Goal: Task Accomplishment & Management: Complete application form

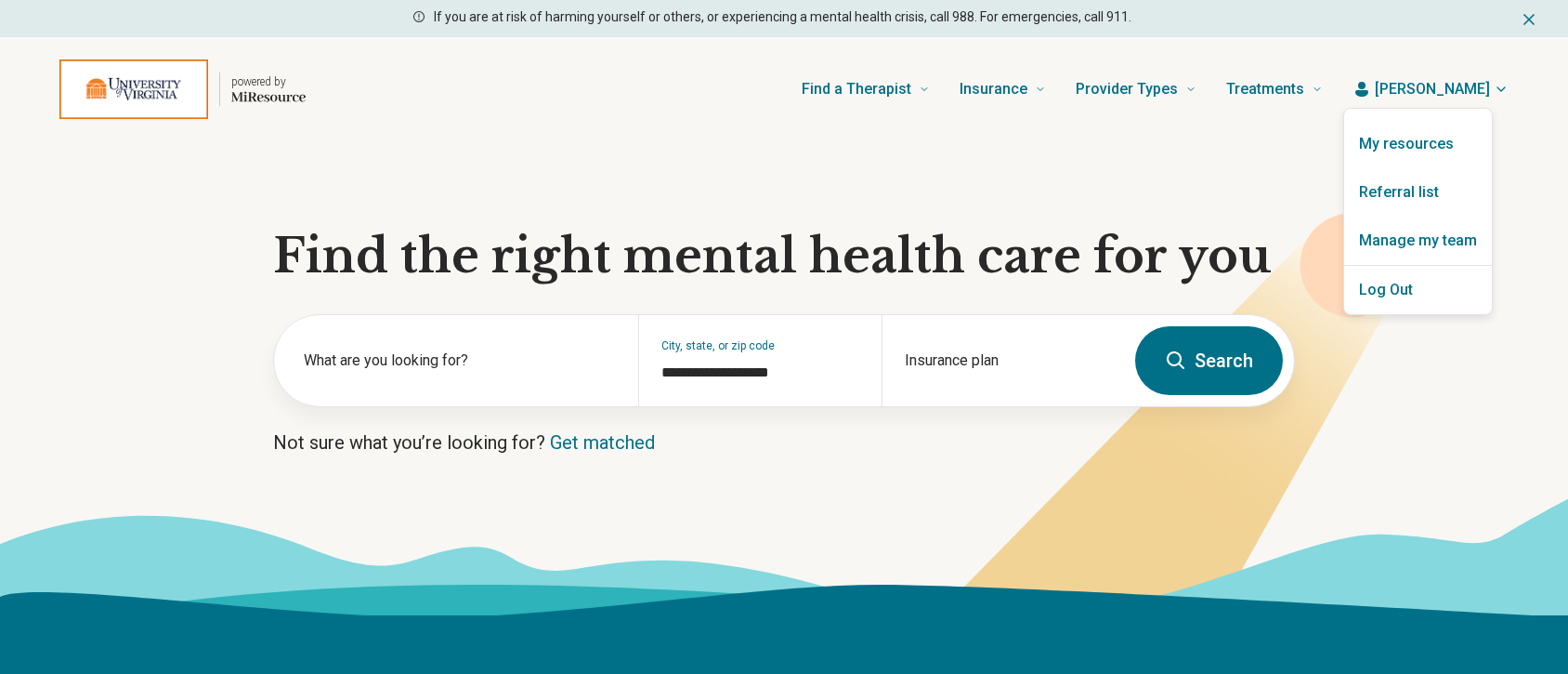
click at [1393, 191] on link "Referral list" at bounding box center [1418, 192] width 147 height 48
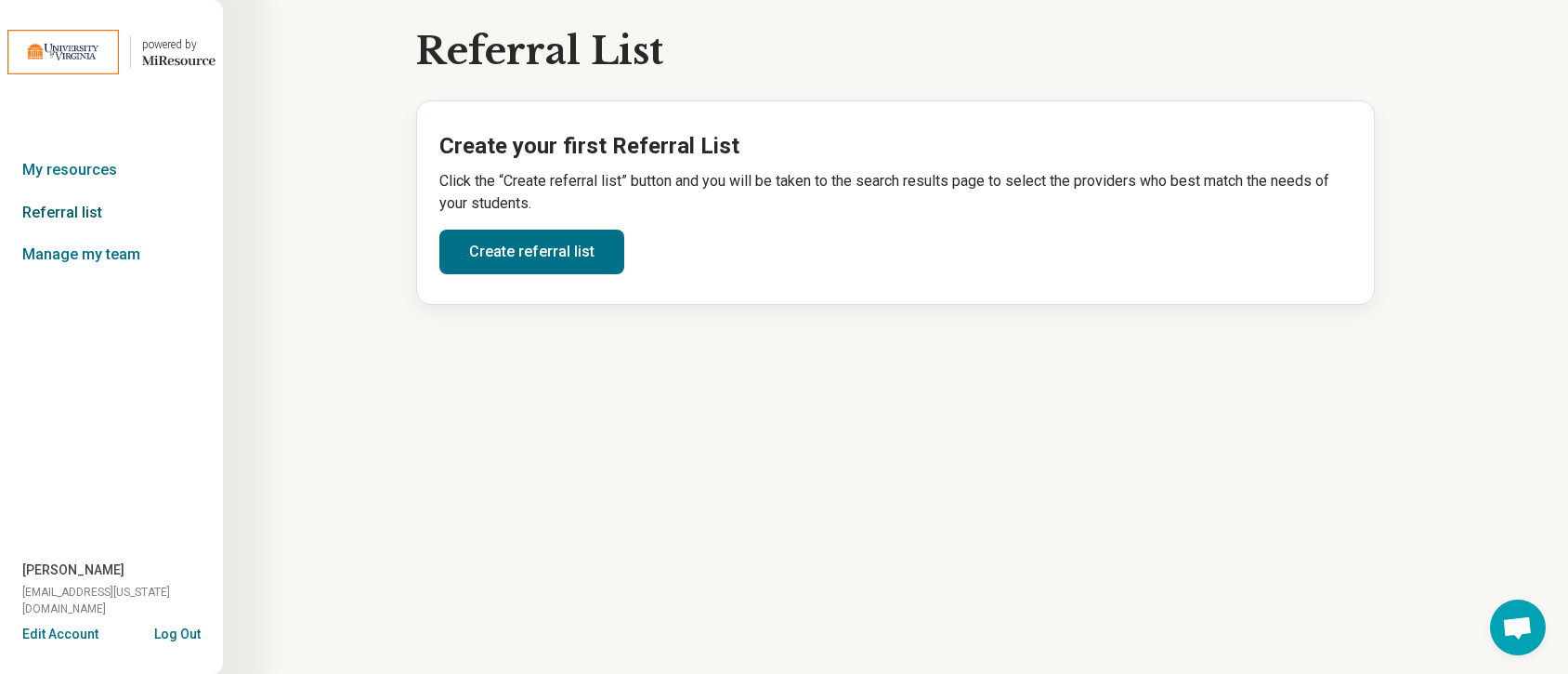
click at [71, 212] on link "Referral list" at bounding box center [111, 213] width 223 height 43
click at [517, 242] on link "Create referral list" at bounding box center [531, 252] width 185 height 45
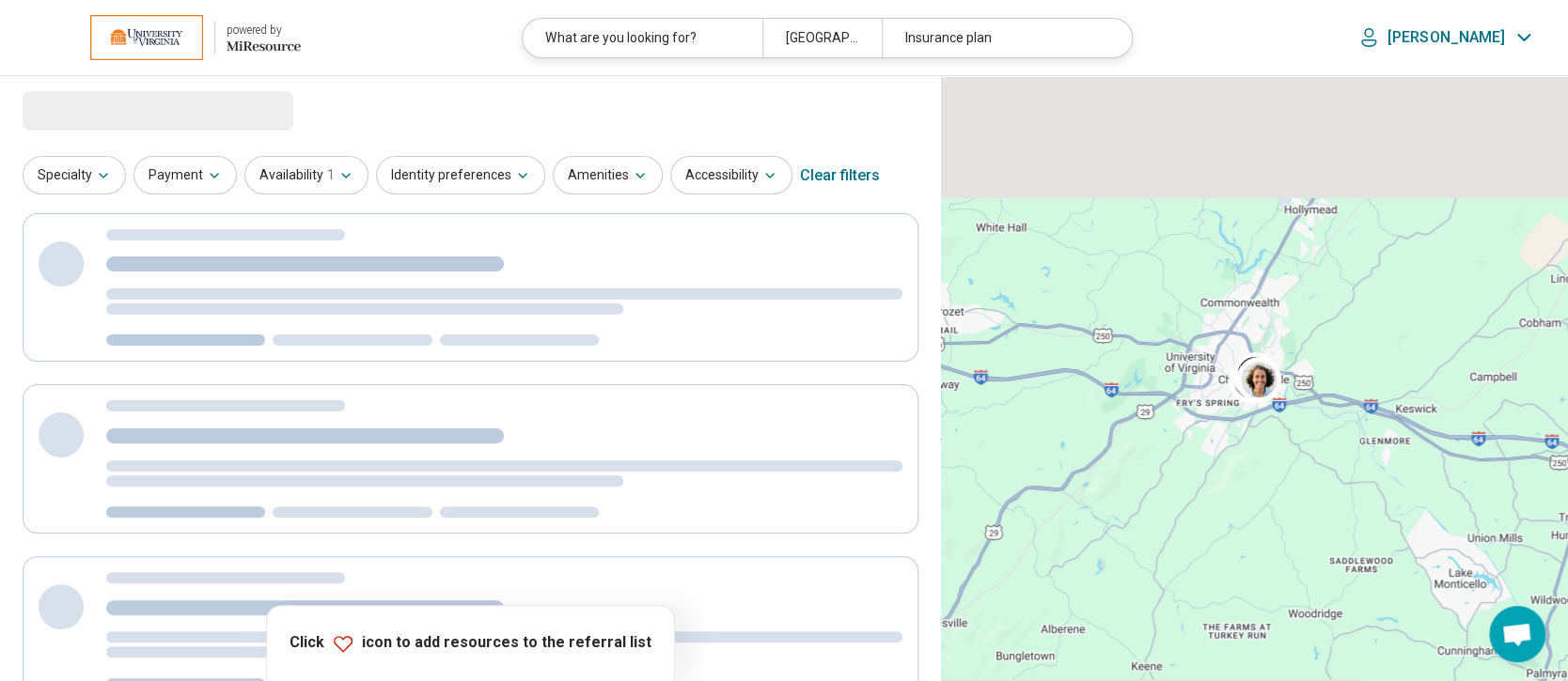
select select "***"
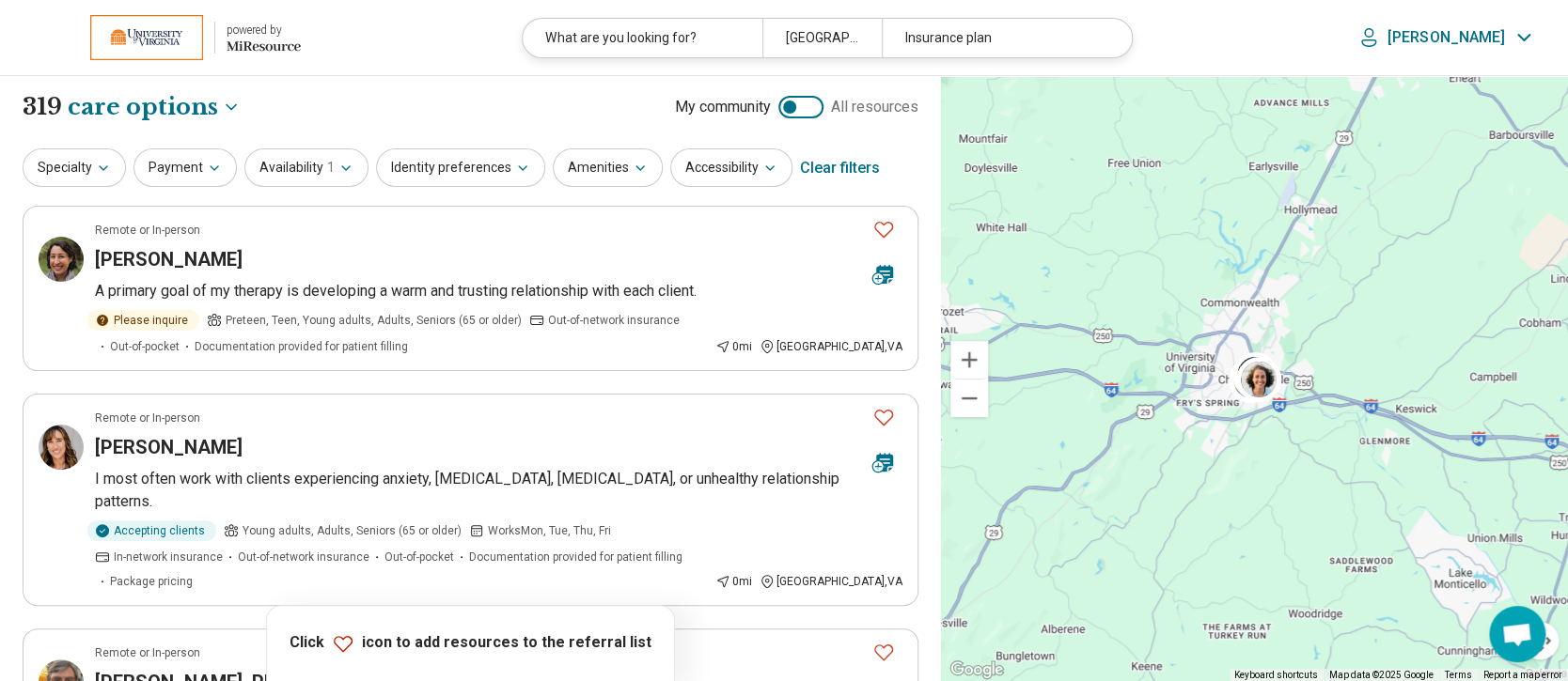
click at [836, 172] on div "Clear filters" at bounding box center [839, 168] width 80 height 45
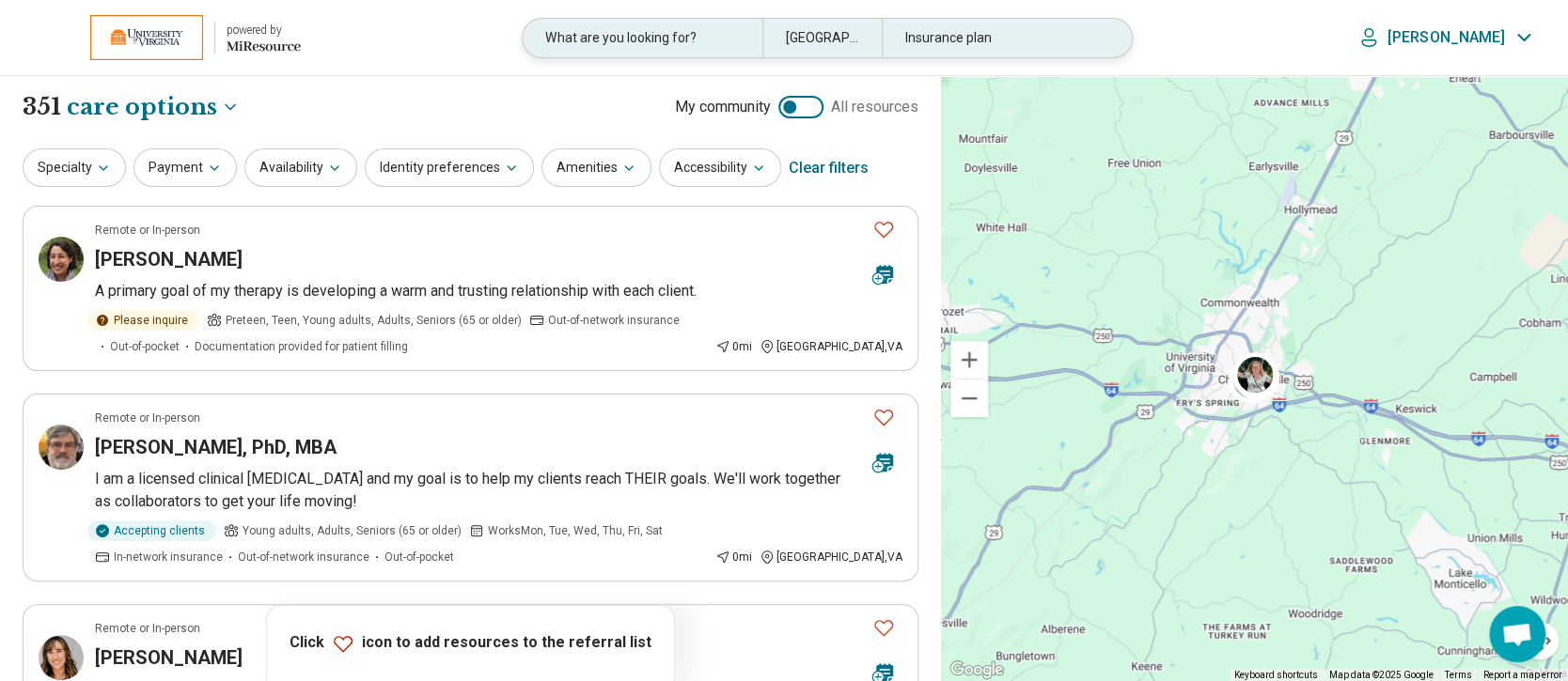
click at [690, 47] on div "What are you looking for?" at bounding box center [642, 38] width 239 height 39
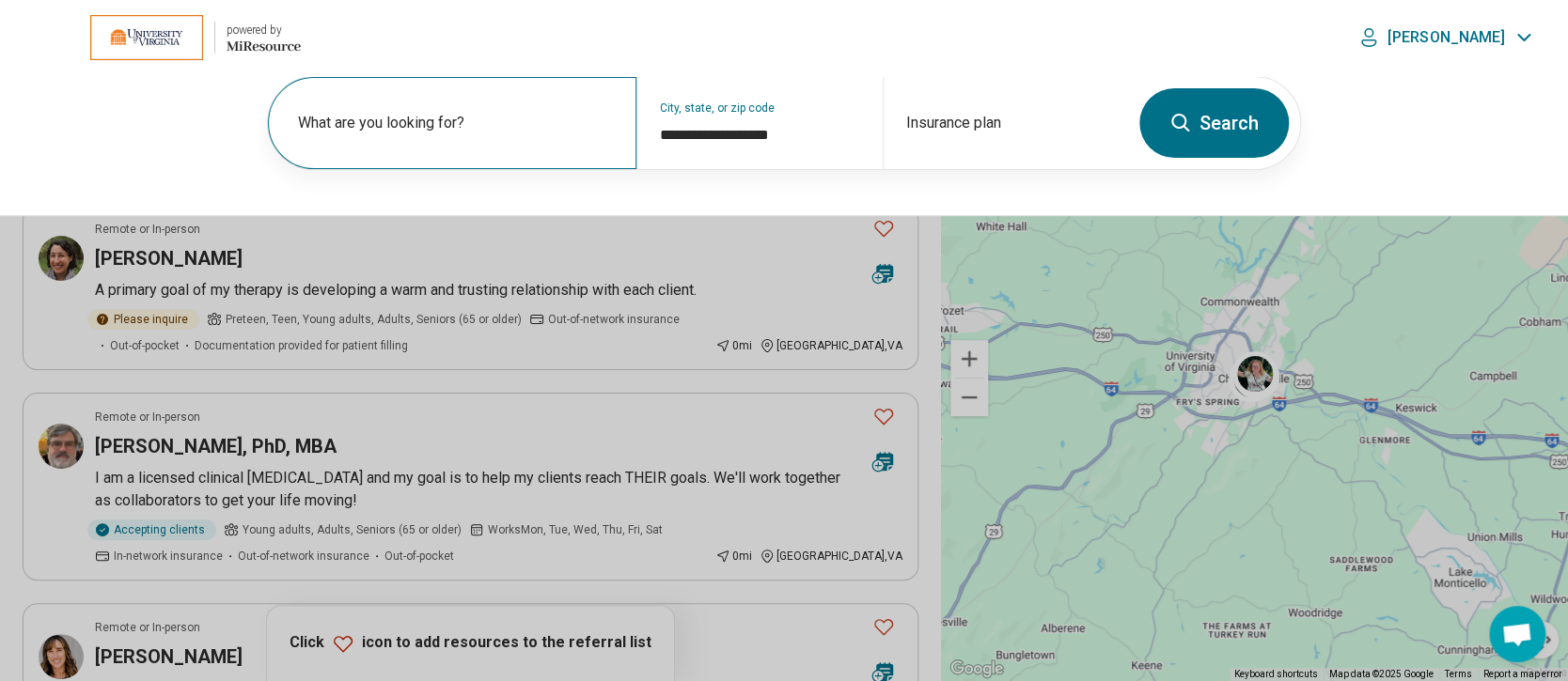
click at [510, 126] on label "What are you looking for?" at bounding box center [456, 123] width 316 height 22
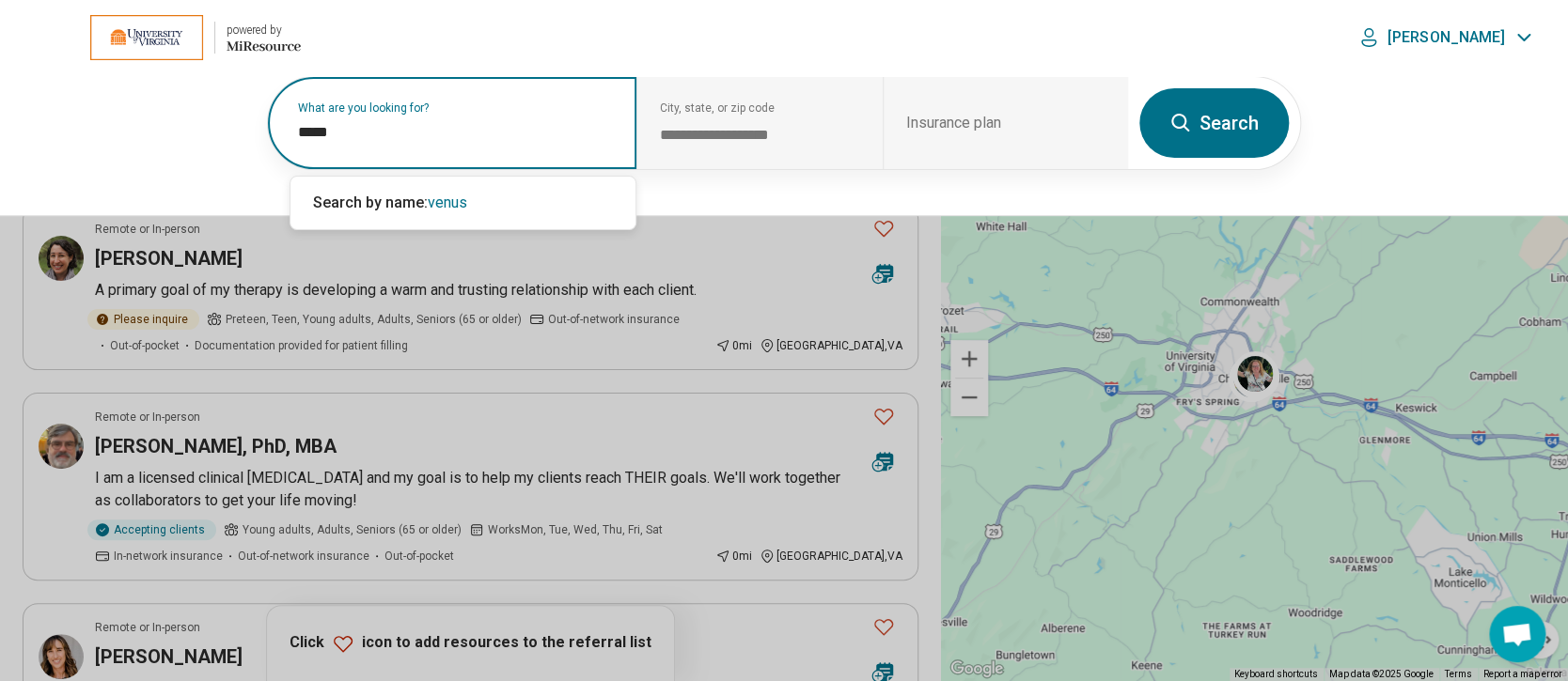
type input "*****"
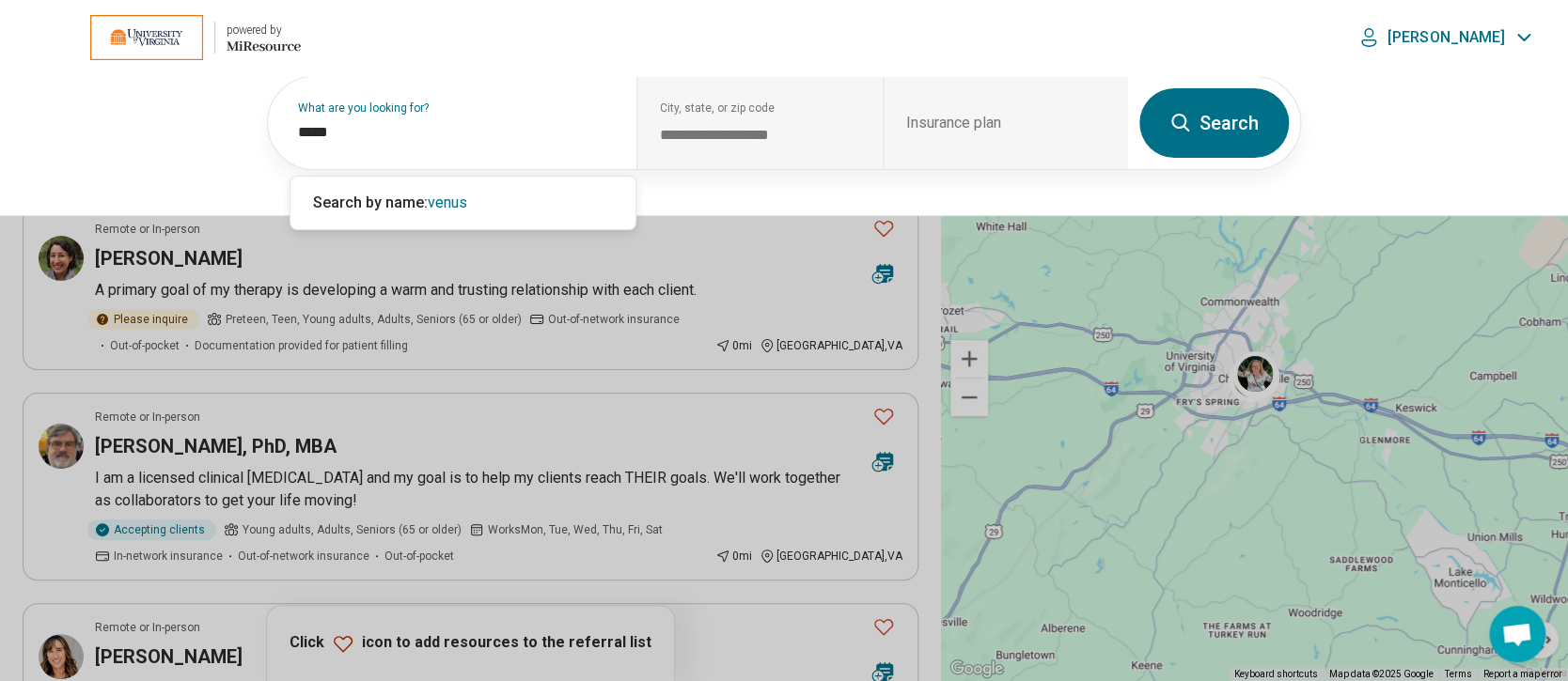
click at [1213, 108] on button "Search" at bounding box center [1214, 123] width 149 height 70
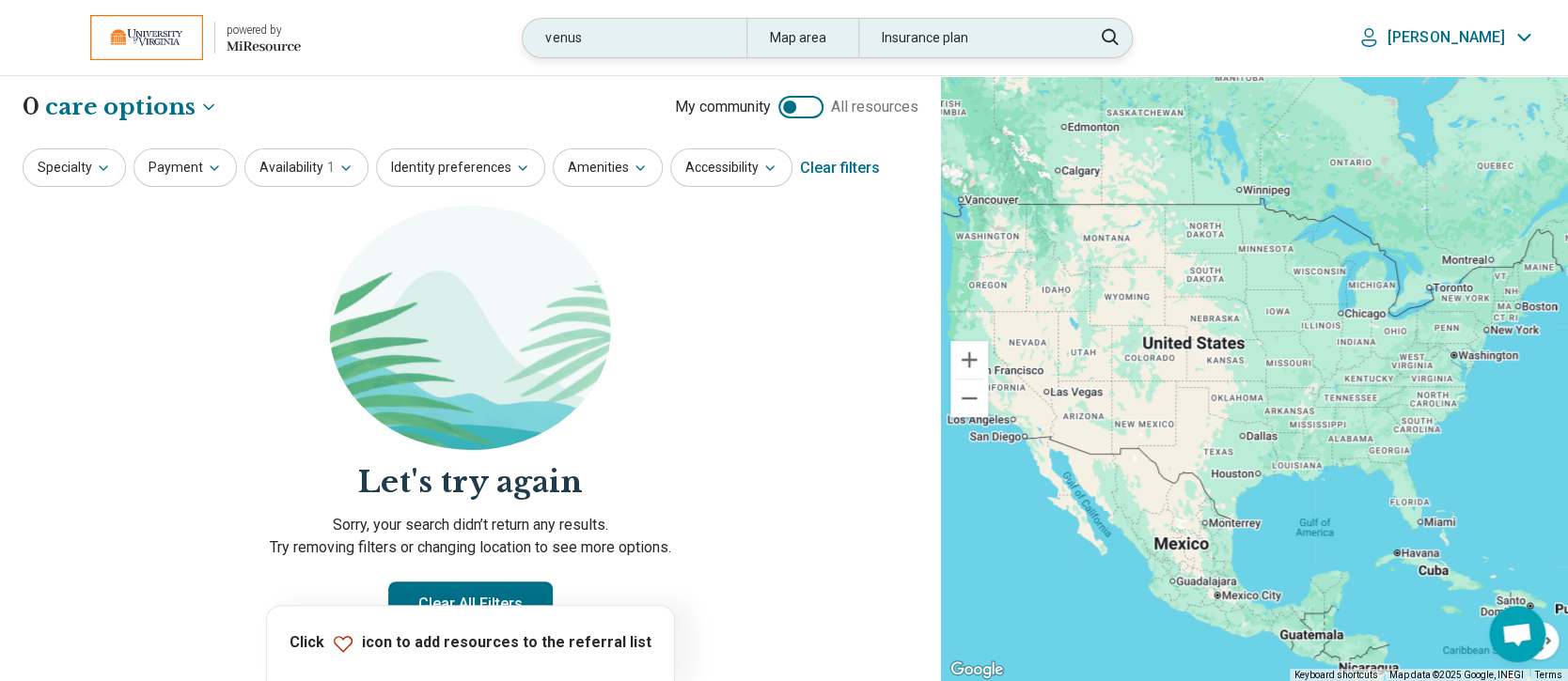
click at [698, 44] on div "venus" at bounding box center [634, 38] width 223 height 39
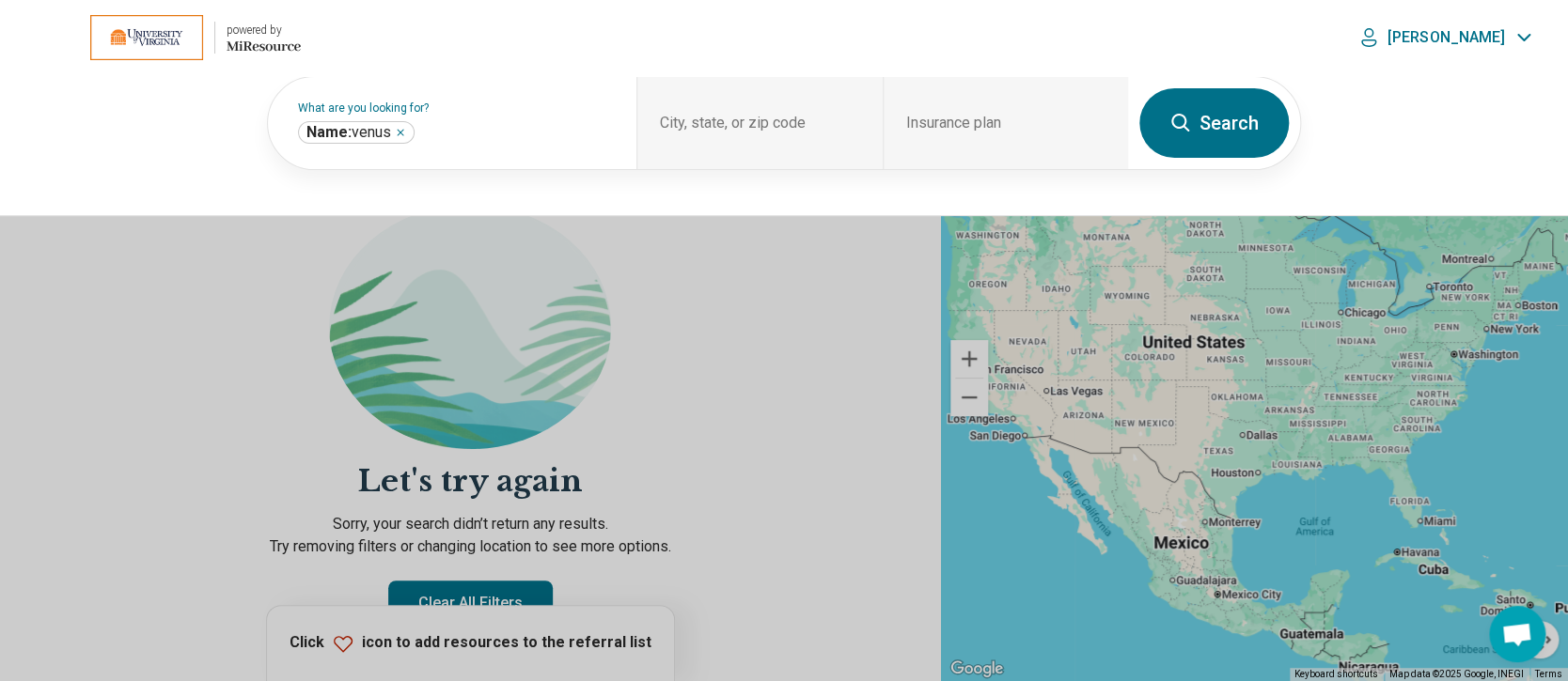
click at [798, 354] on button at bounding box center [784, 340] width 1568 height 681
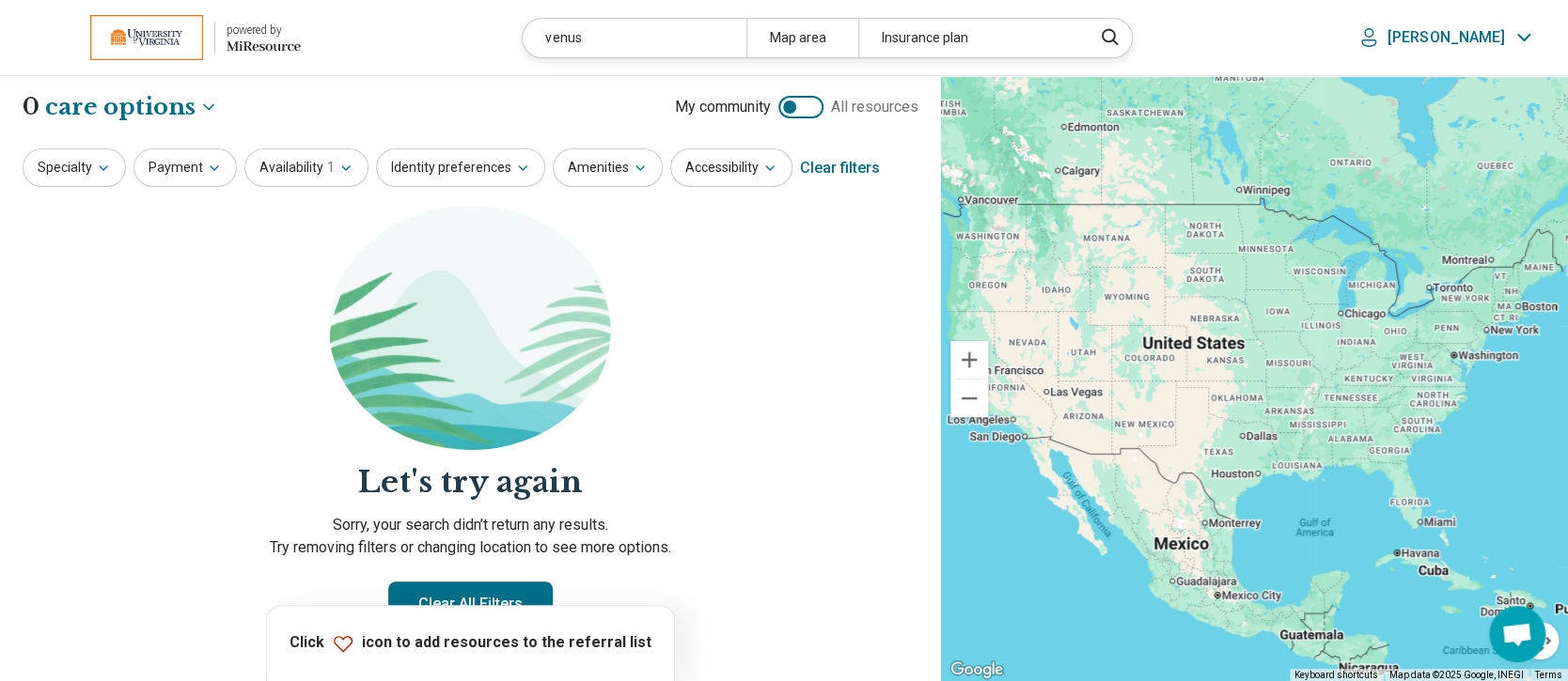
click at [812, 167] on div "Clear filters" at bounding box center [839, 168] width 80 height 45
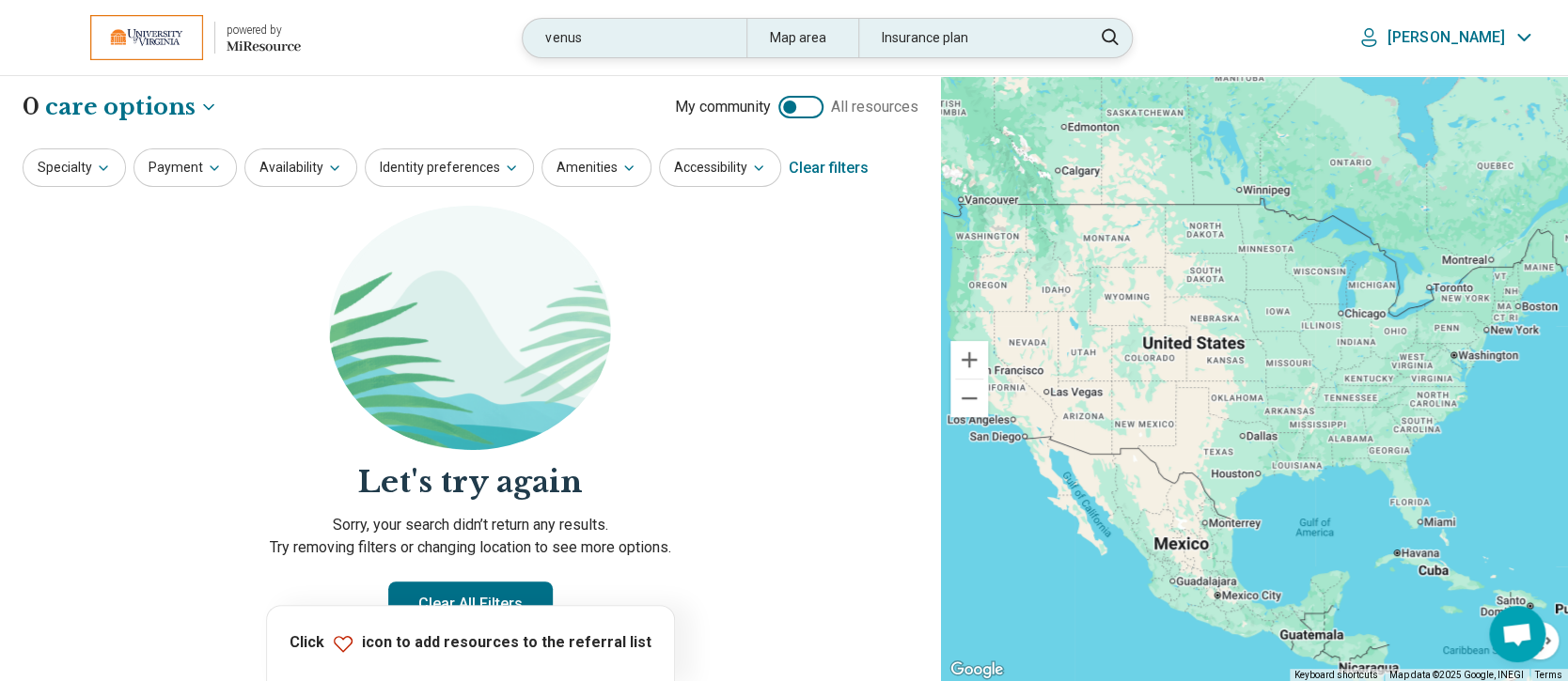
click at [701, 45] on div "venus" at bounding box center [634, 38] width 223 height 39
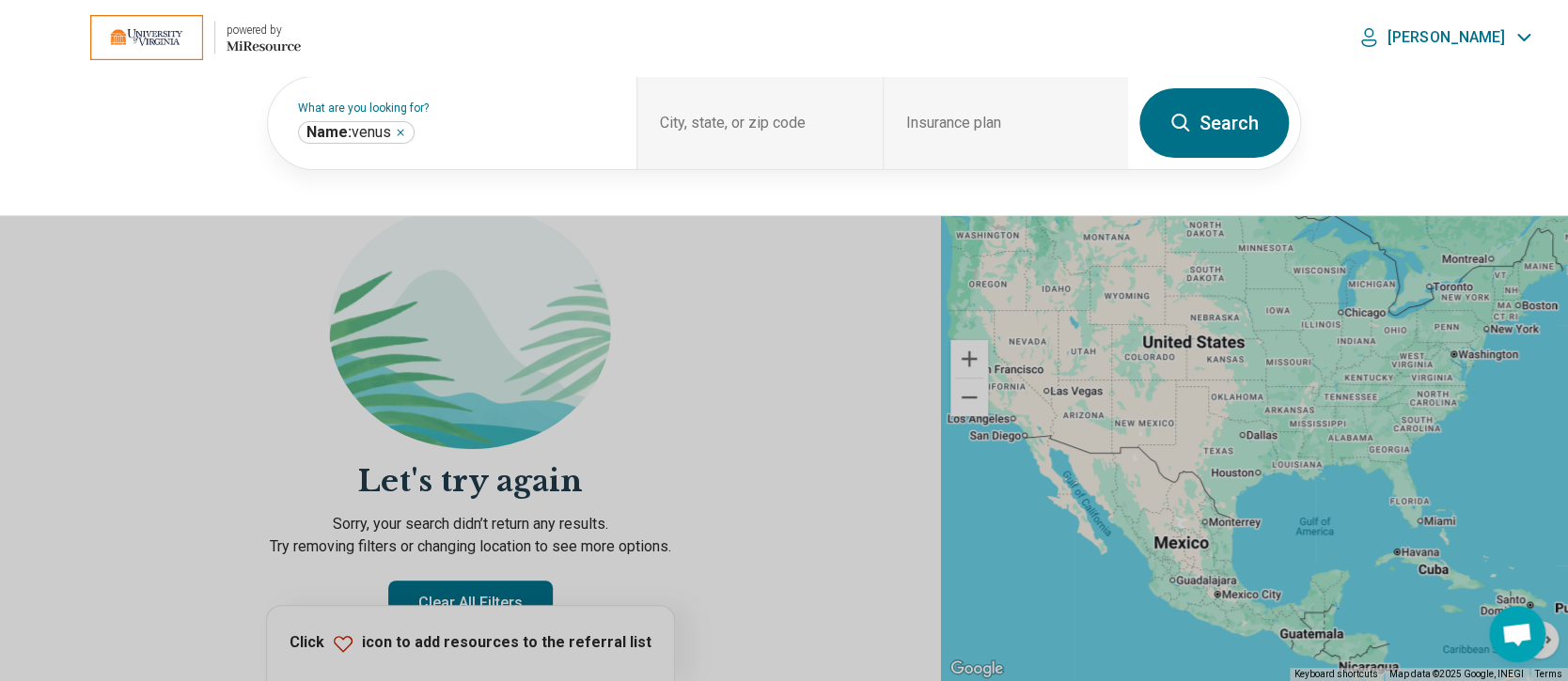
click at [1248, 106] on button "Search" at bounding box center [1214, 123] width 149 height 70
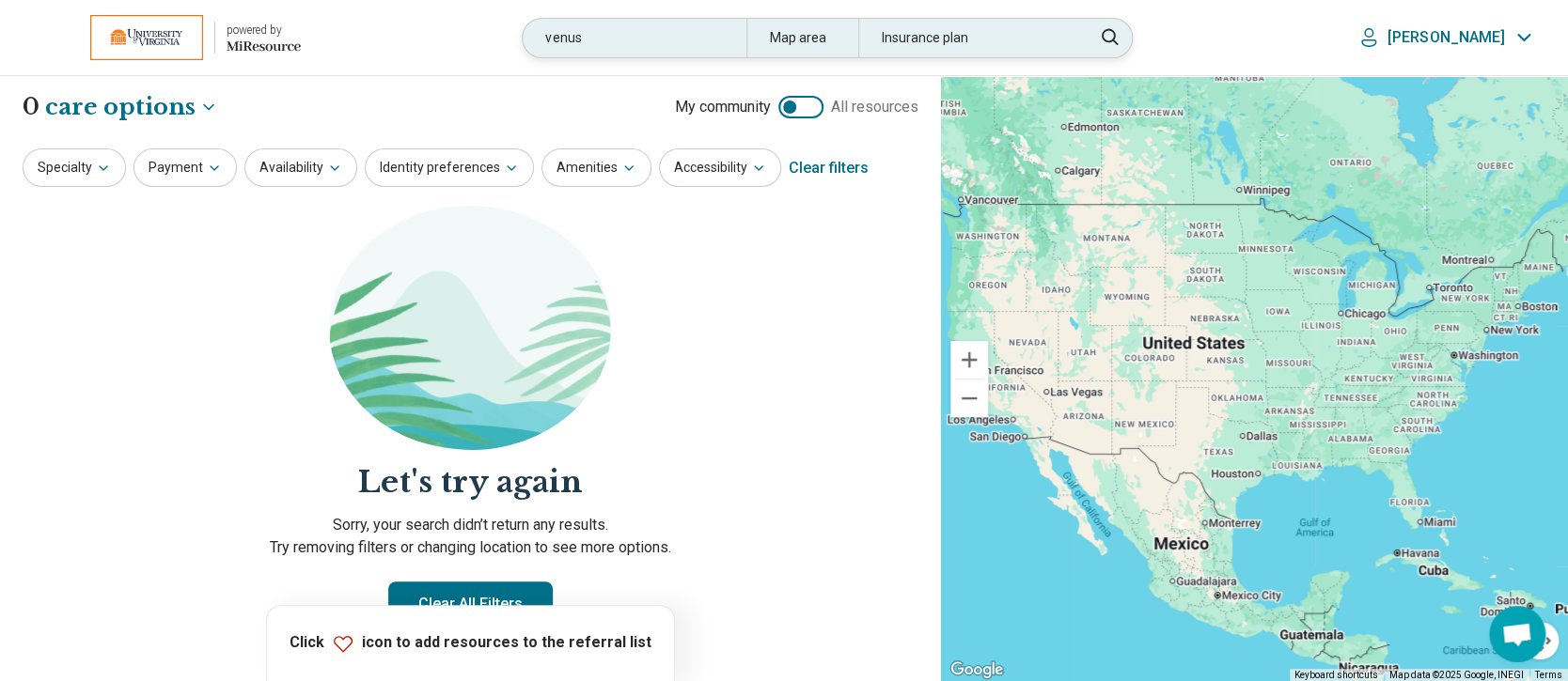
click at [709, 51] on div "venus" at bounding box center [634, 38] width 223 height 39
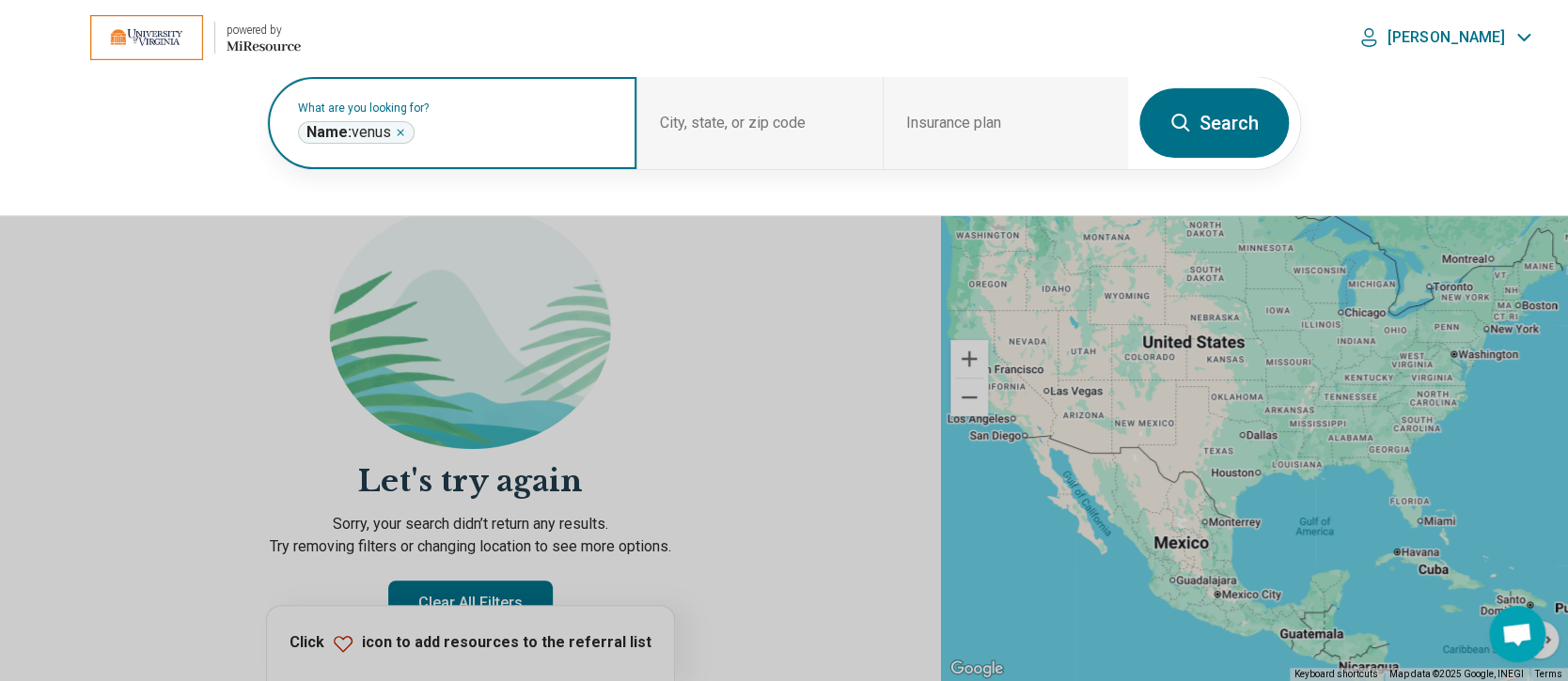
click at [397, 132] on icon "Remove" at bounding box center [401, 133] width 12 height 12
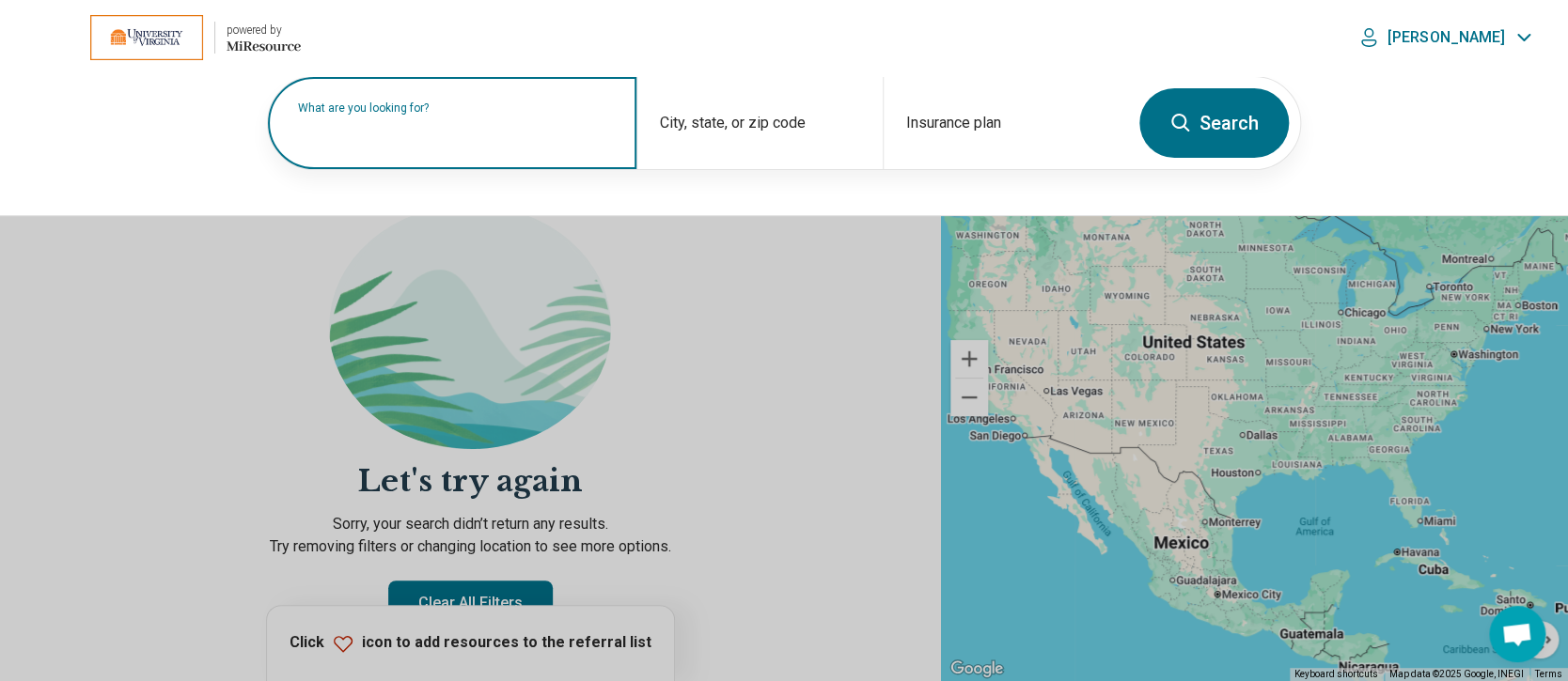
click at [528, 114] on label "What are you looking for?" at bounding box center [456, 108] width 316 height 12
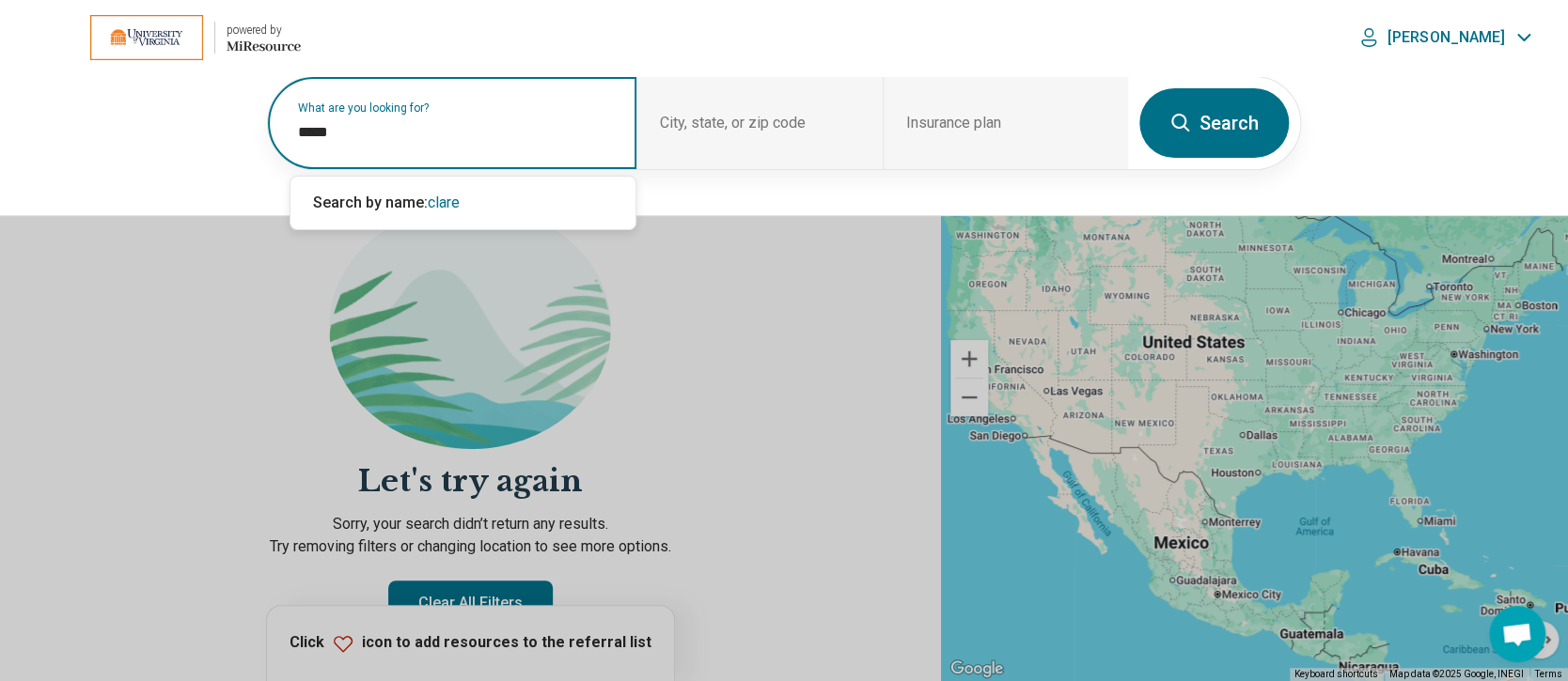
type input "*****"
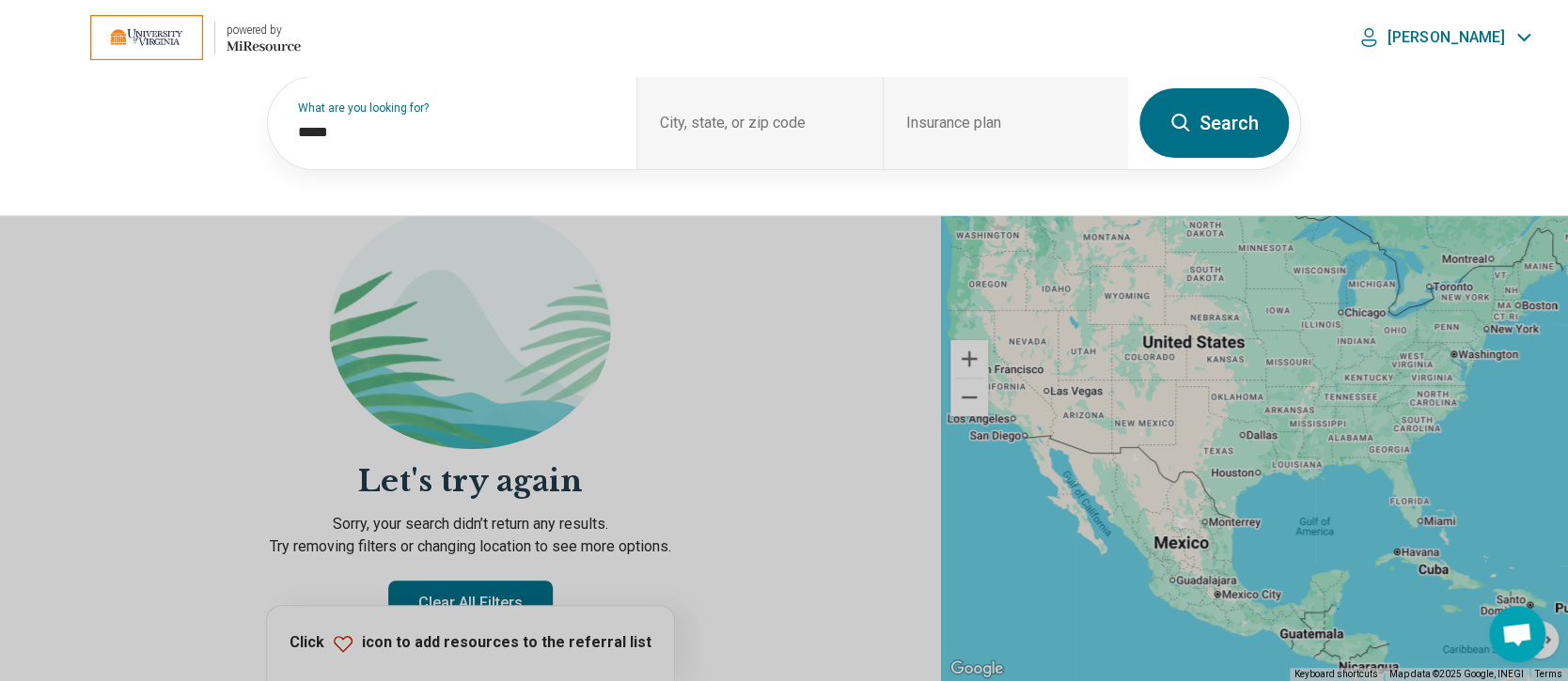
click at [1225, 121] on button "Search" at bounding box center [1214, 123] width 149 height 70
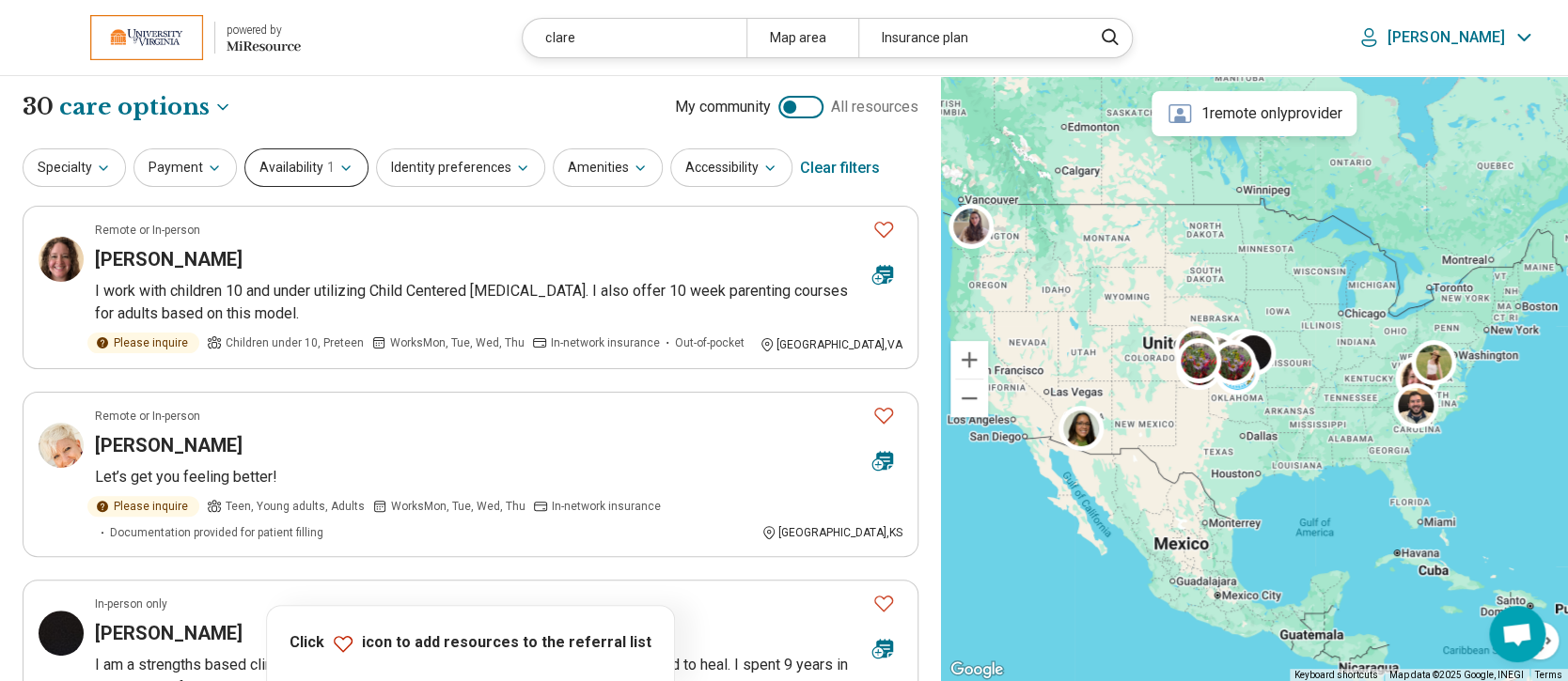
click at [339, 172] on icon "button" at bounding box center [347, 168] width 15 height 15
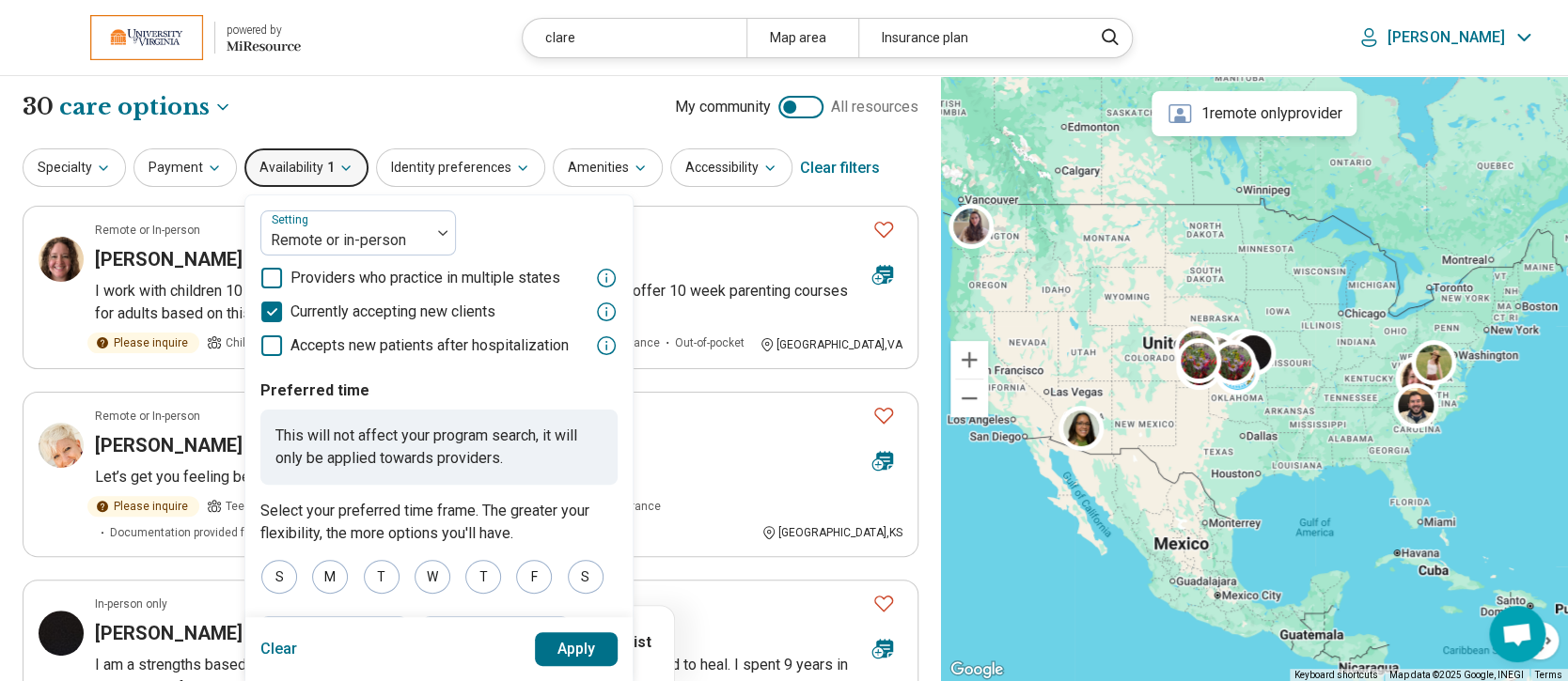
click at [271, 313] on icon at bounding box center [271, 311] width 20 height 20
click at [586, 653] on button "Apply" at bounding box center [577, 649] width 83 height 34
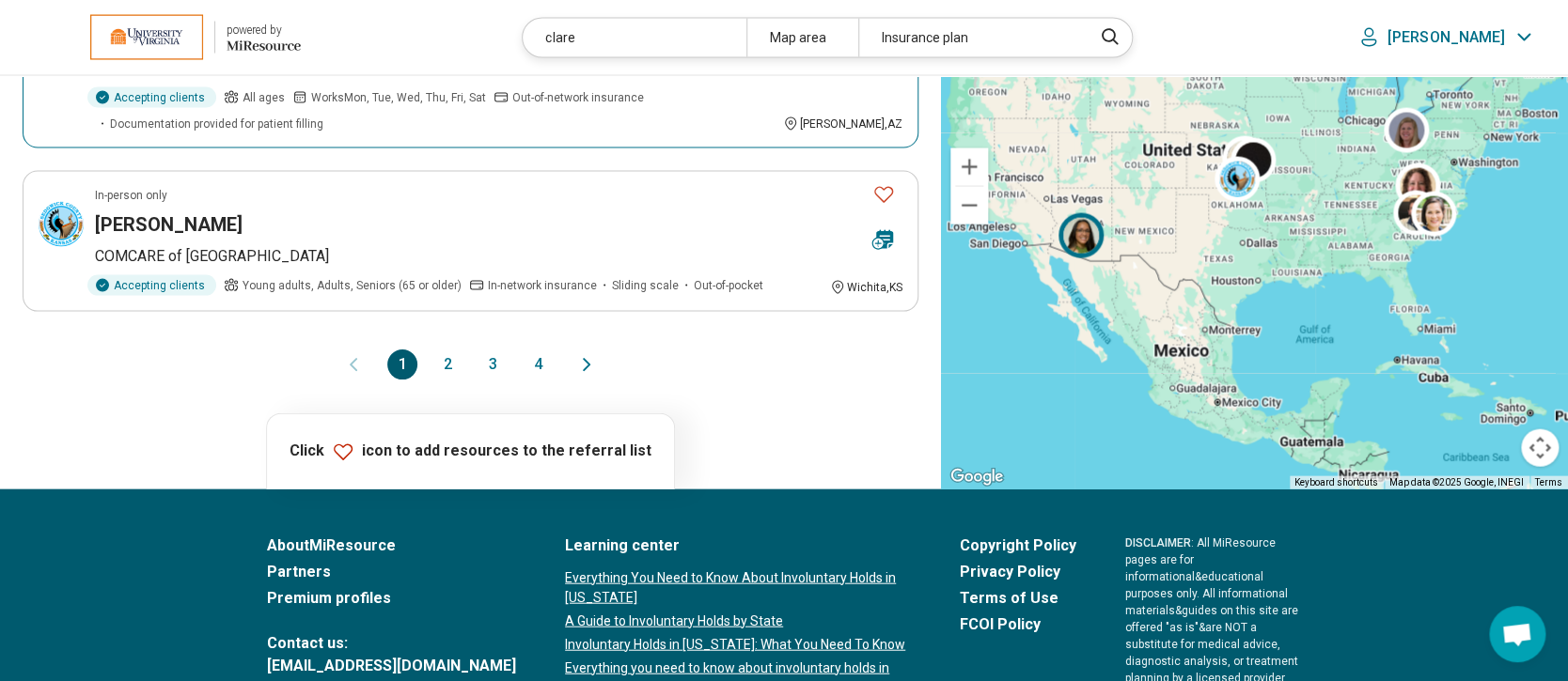
scroll to position [1813, 0]
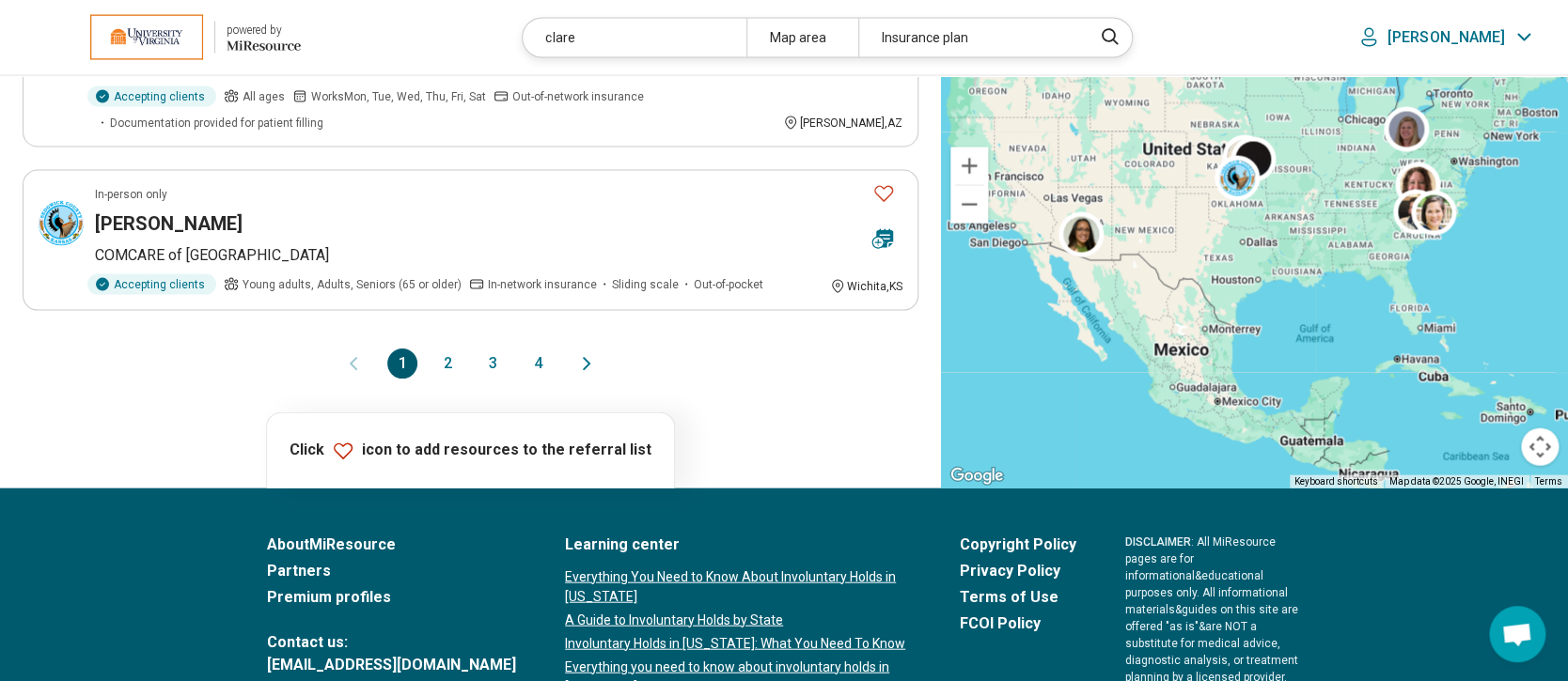
click at [446, 355] on button "2" at bounding box center [447, 363] width 30 height 30
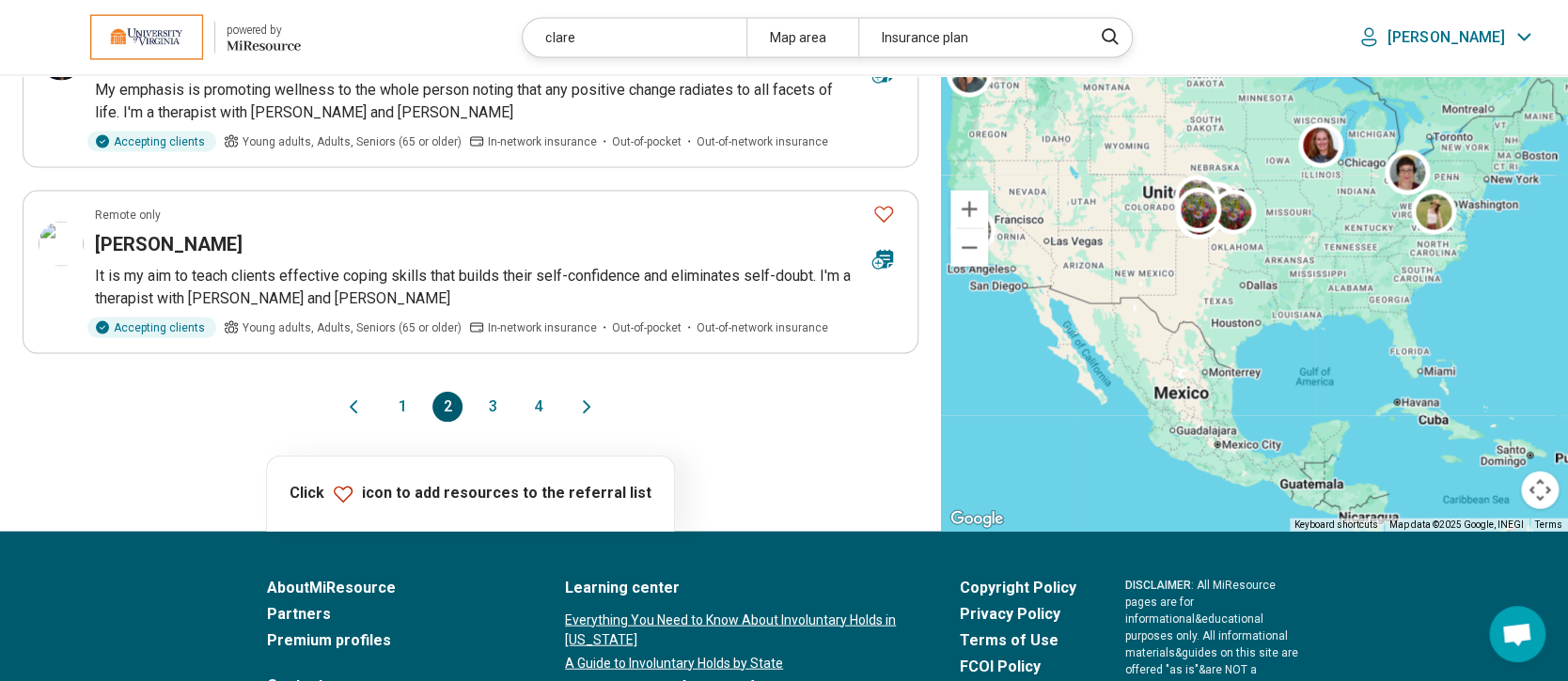
click at [490, 401] on button "3" at bounding box center [492, 406] width 30 height 30
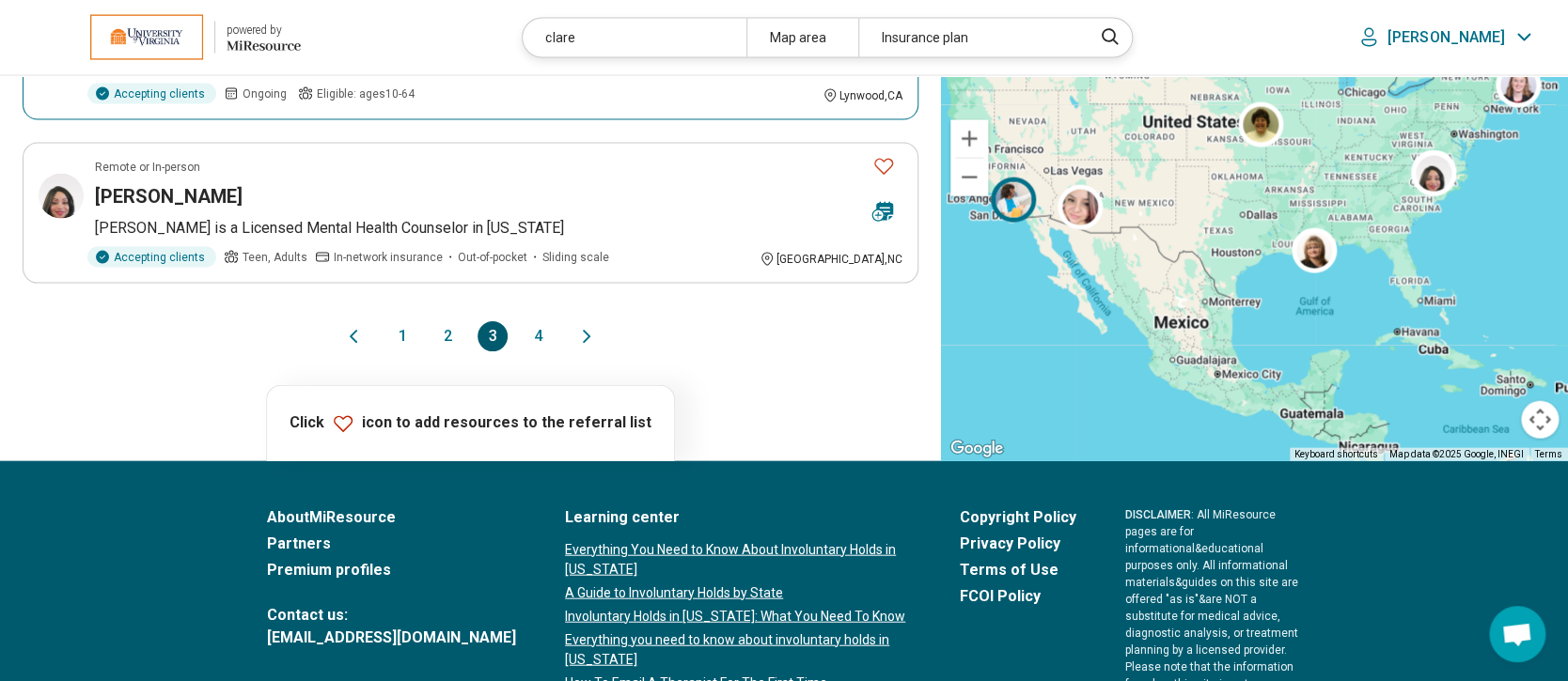
scroll to position [1857, 0]
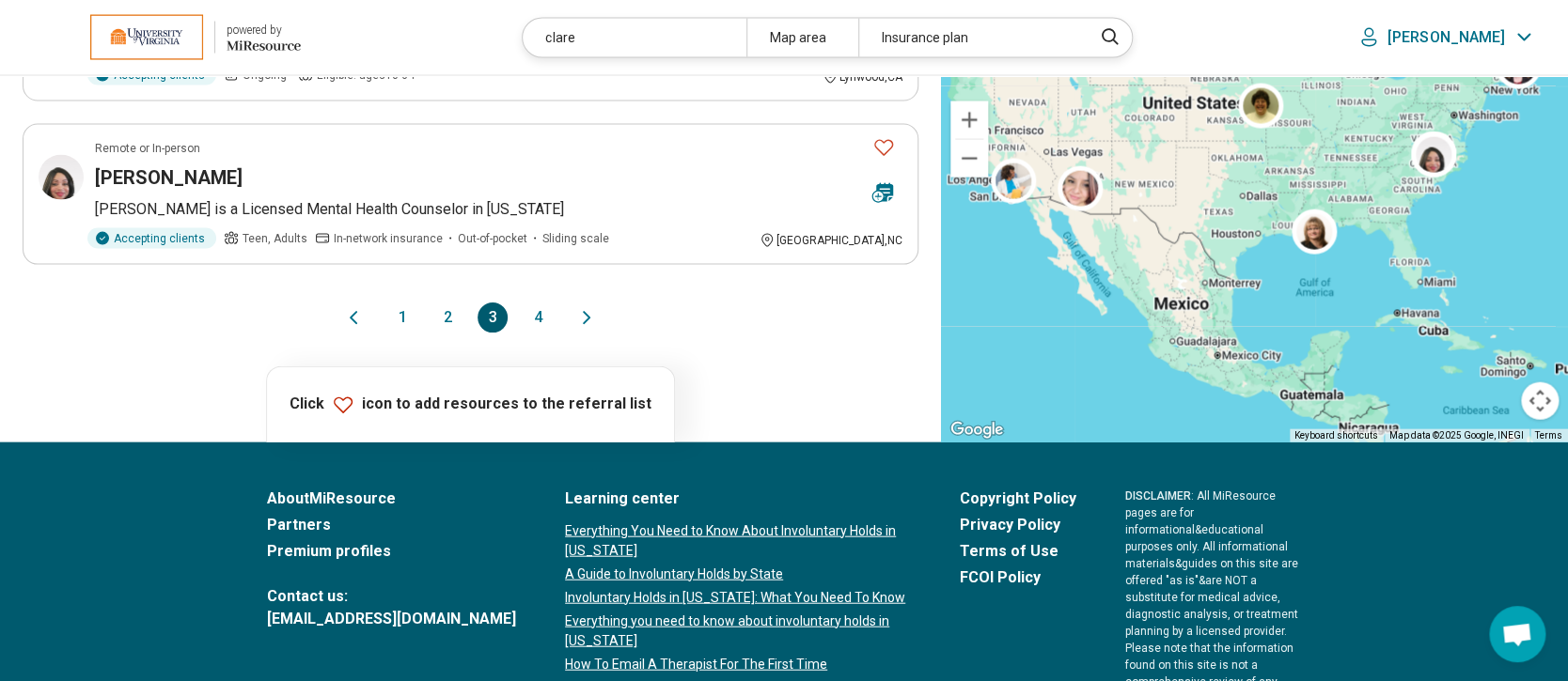
click at [537, 303] on button "4" at bounding box center [537, 317] width 30 height 30
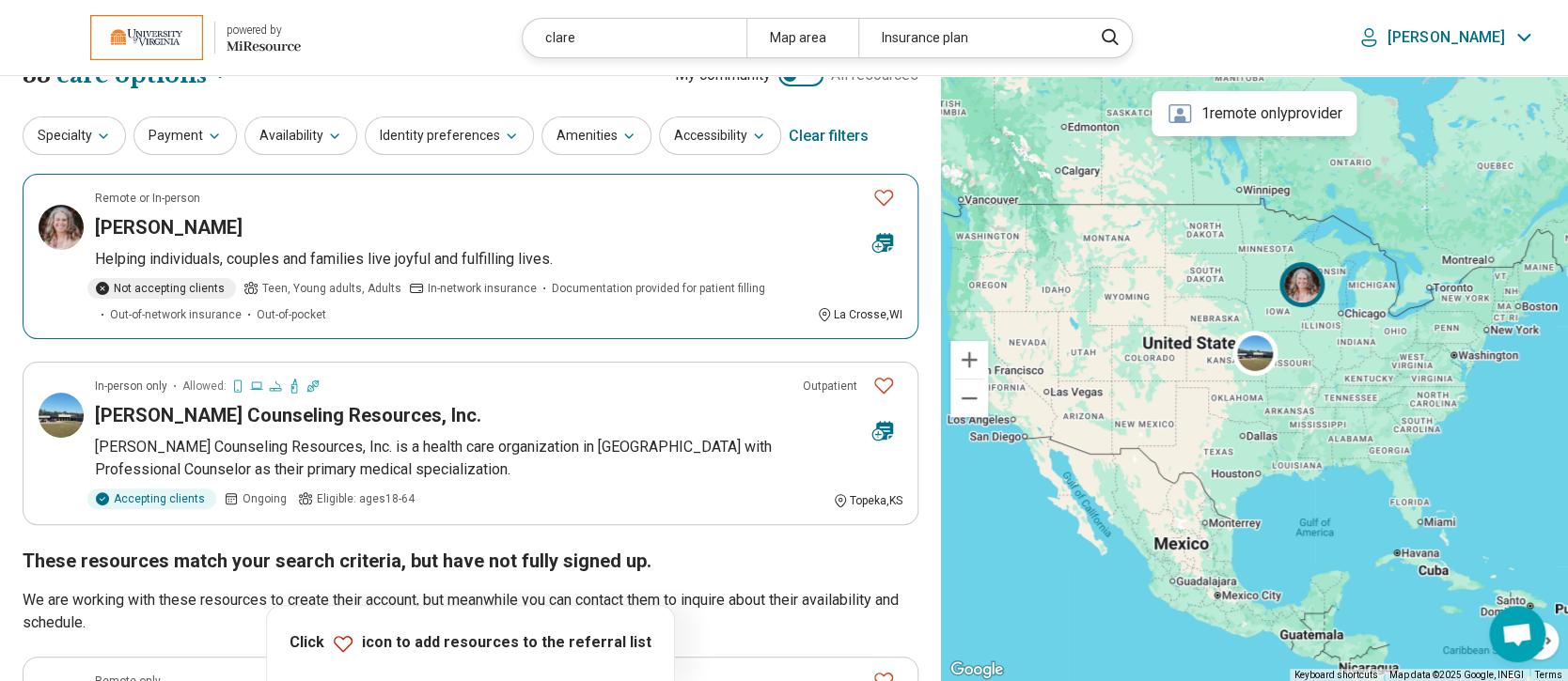
scroll to position [34, 0]
